Goal: Task Accomplishment & Management: Use online tool/utility

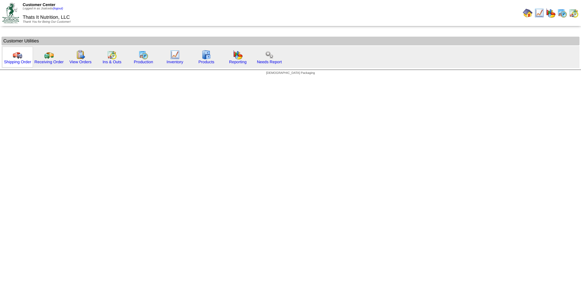
click at [17, 57] on img at bounding box center [18, 55] width 10 height 10
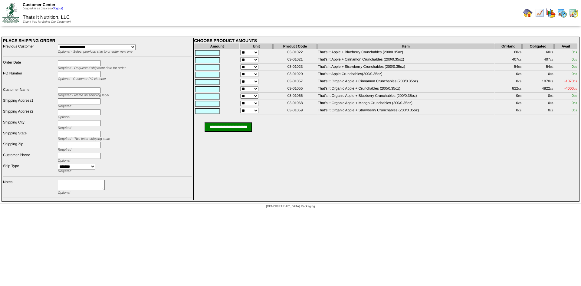
click at [577, 15] on img at bounding box center [574, 13] width 10 height 10
